Goal: Task Accomplishment & Management: Manage account settings

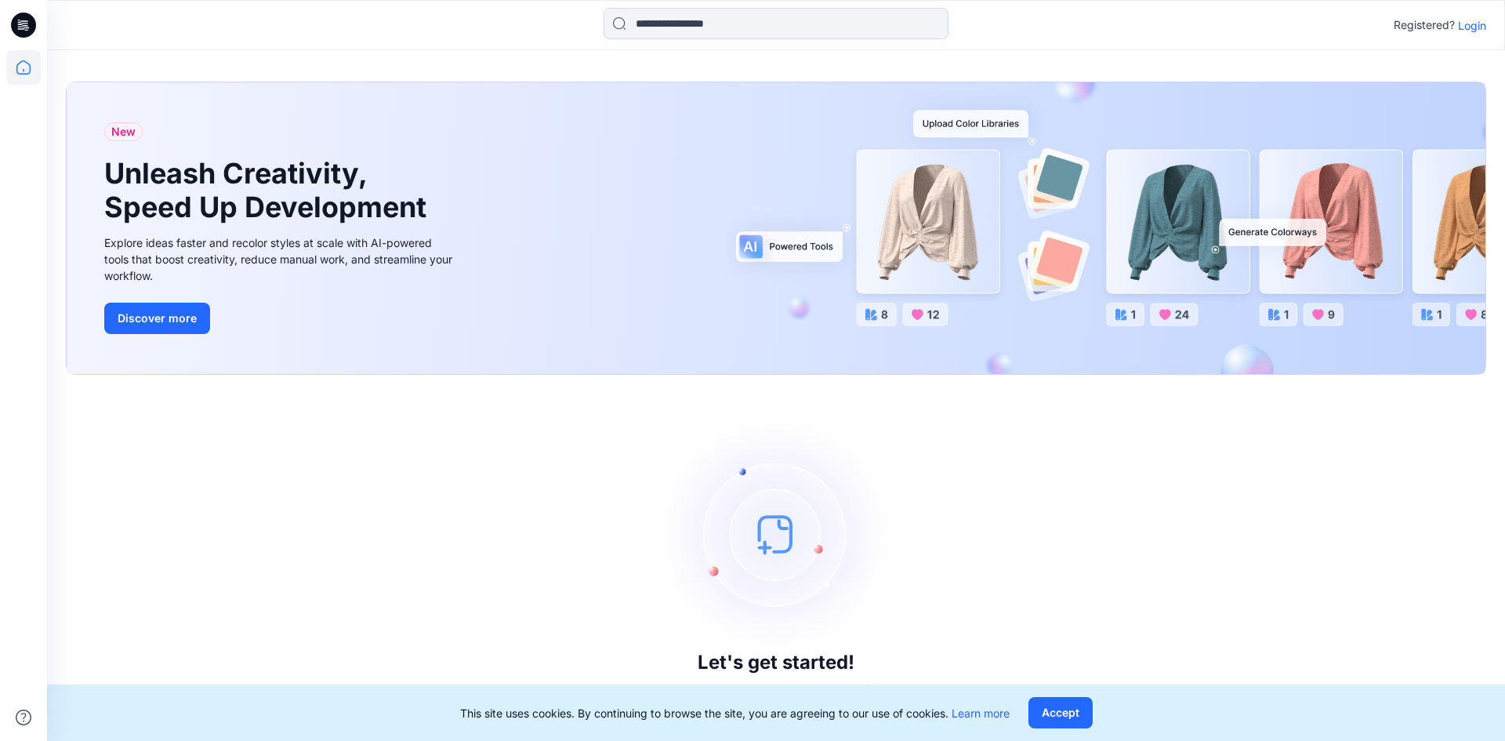
click at [1471, 22] on p "Login" at bounding box center [1472, 25] width 28 height 16
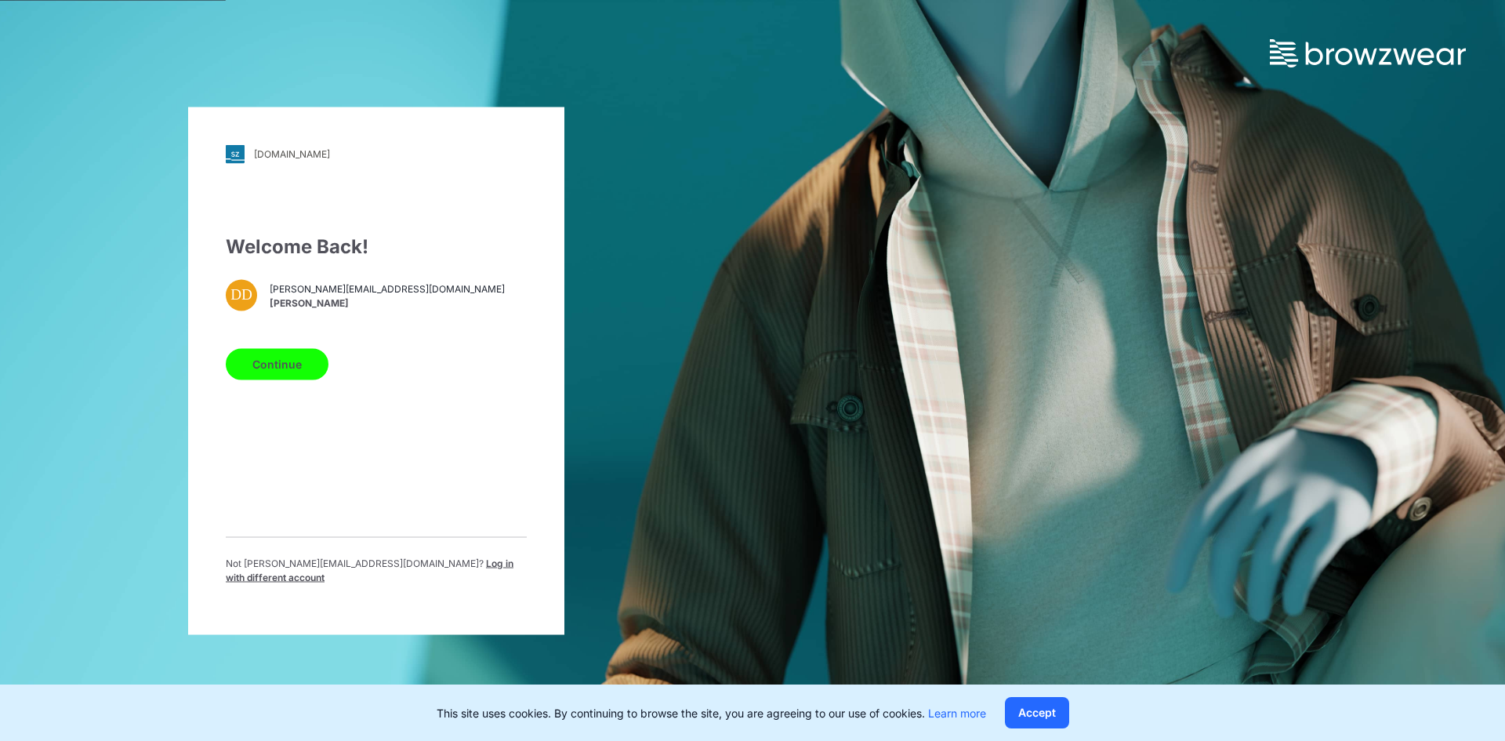
click at [455, 569] on span "Log in with different account" at bounding box center [370, 569] width 288 height 26
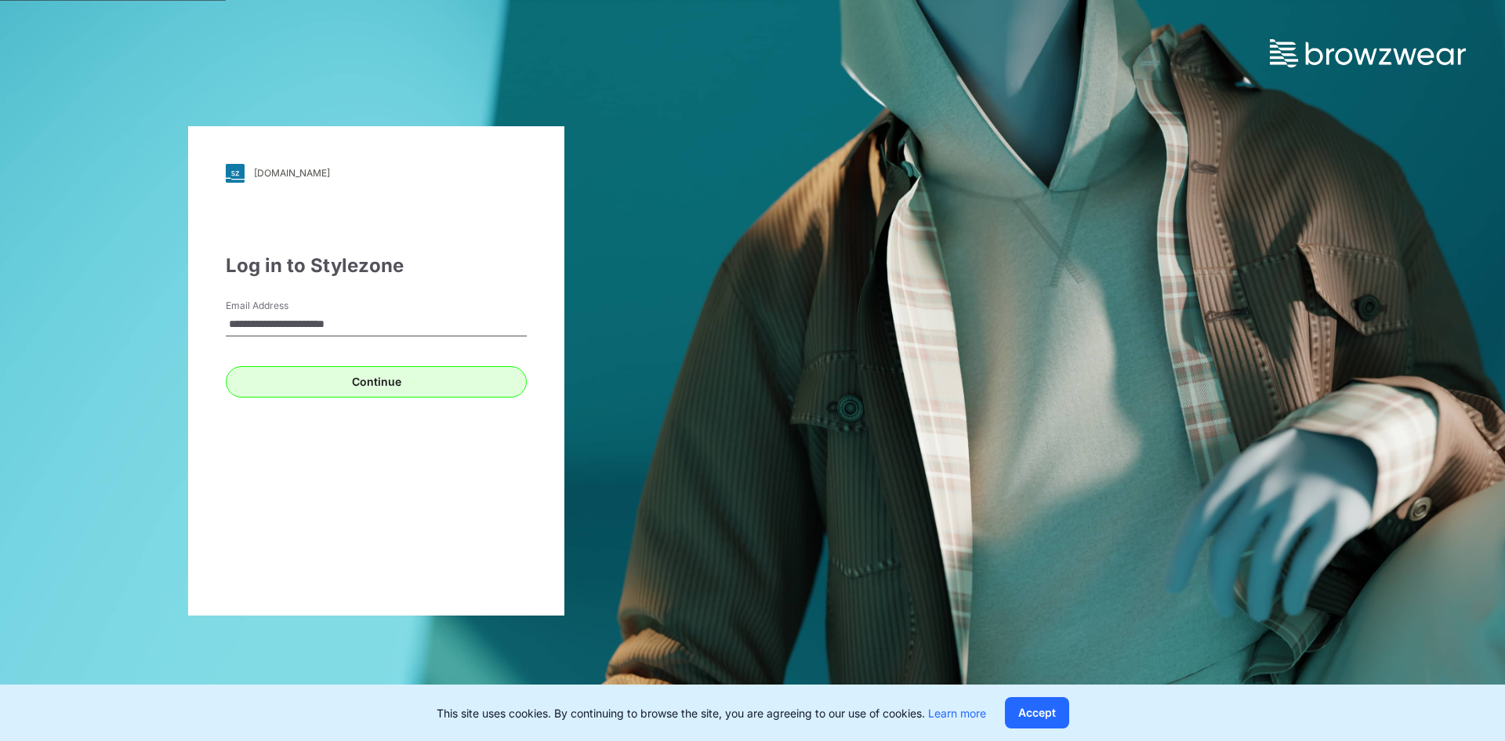
type input "**********"
click at [305, 382] on button "Continue" at bounding box center [376, 381] width 301 height 31
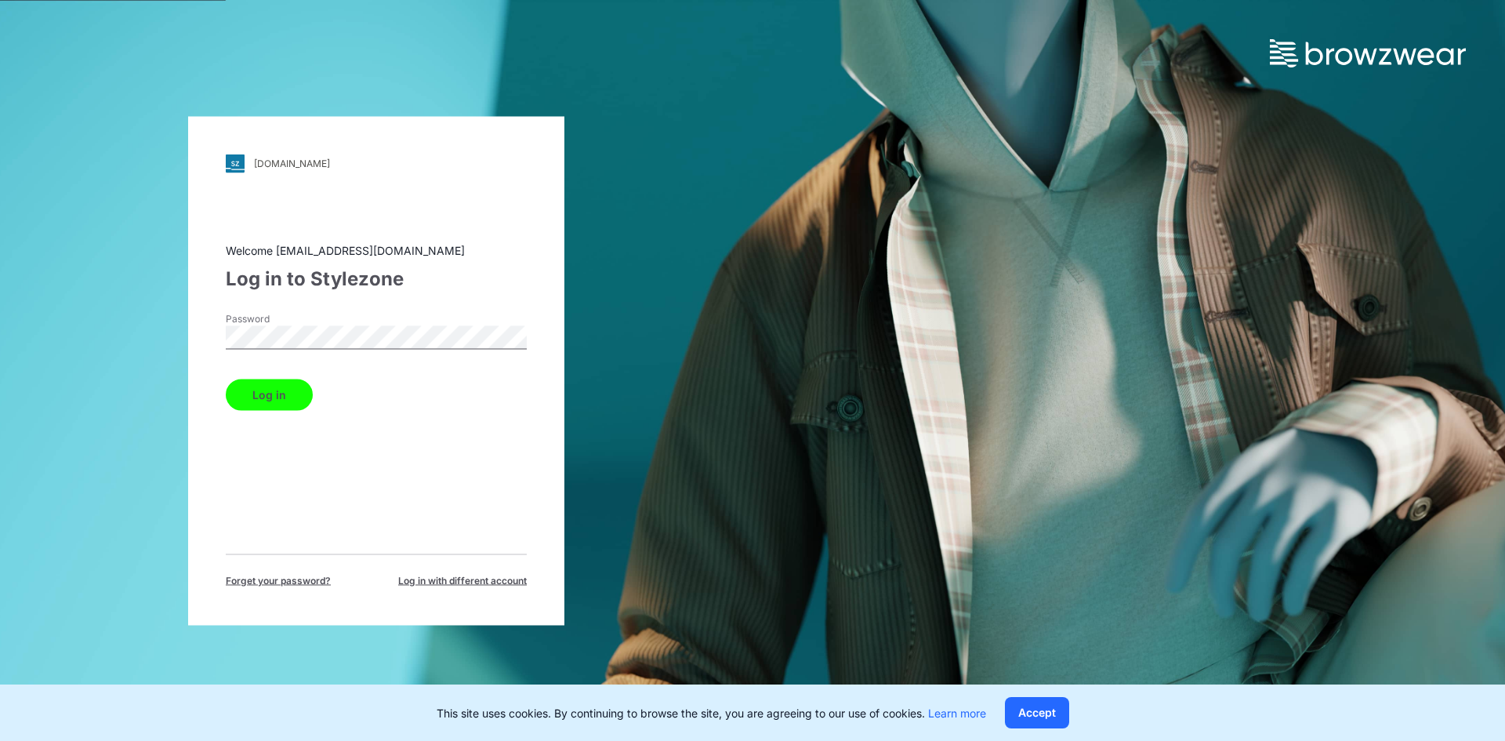
click at [259, 392] on button "Log in" at bounding box center [269, 393] width 87 height 31
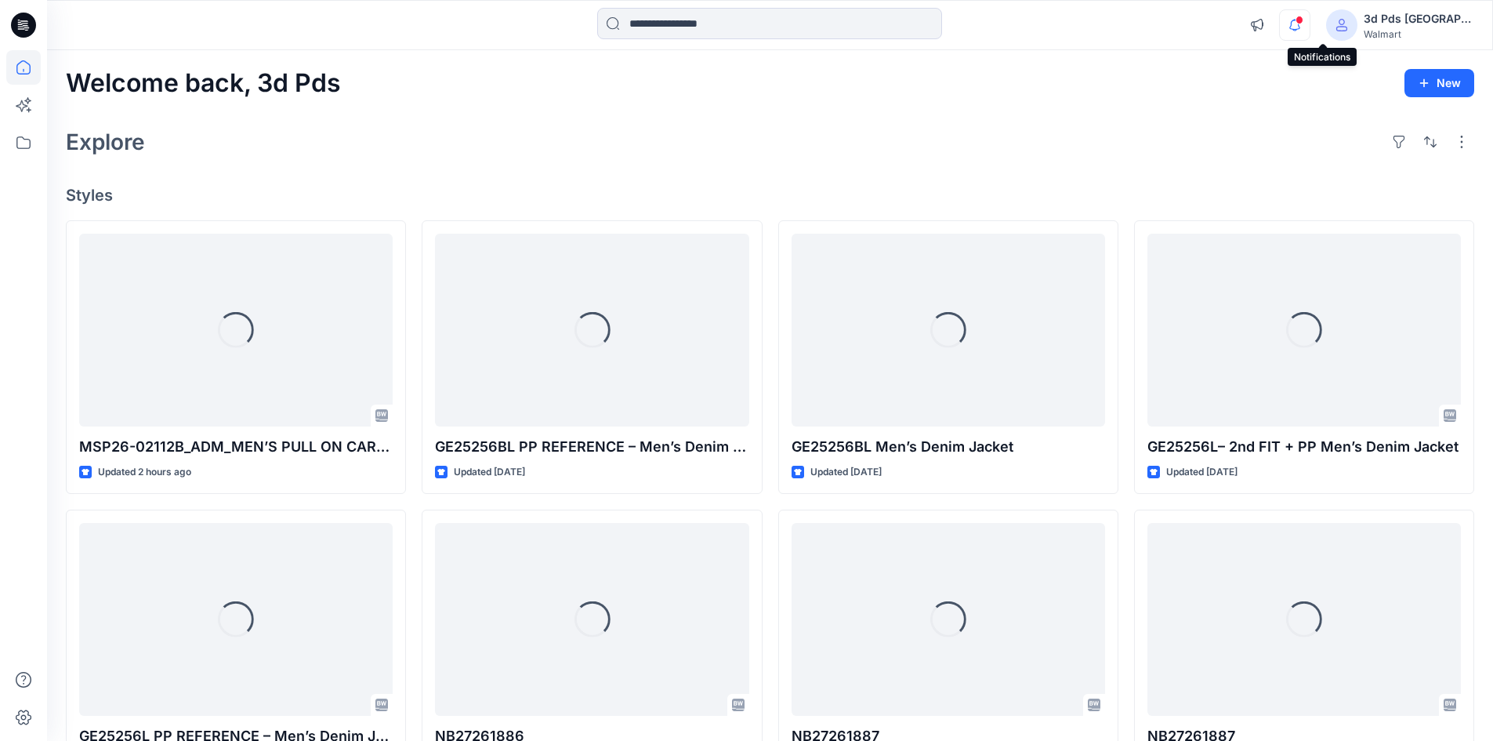
click at [1300, 29] on icon "button" at bounding box center [1294, 25] width 11 height 10
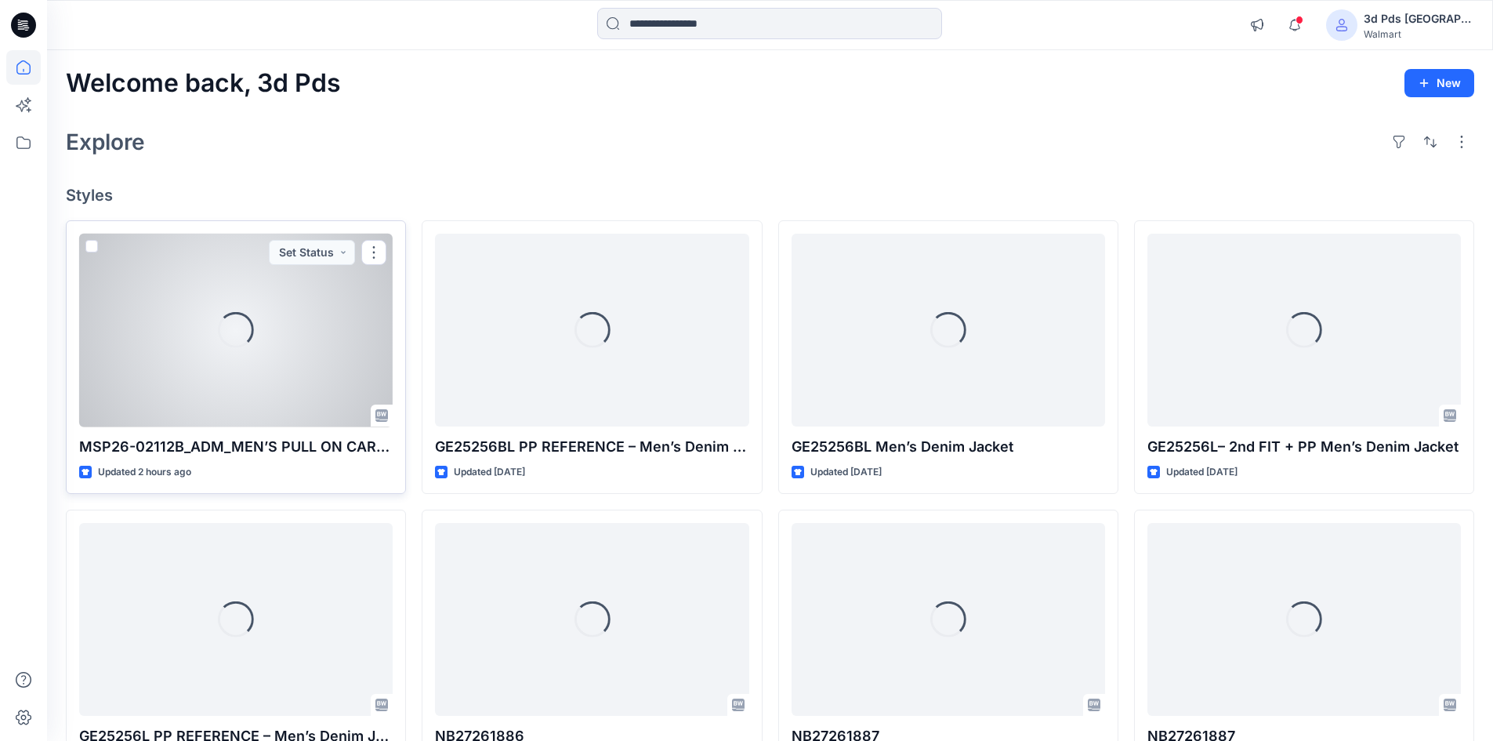
click at [313, 308] on div "Loading..." at bounding box center [235, 331] width 313 height 194
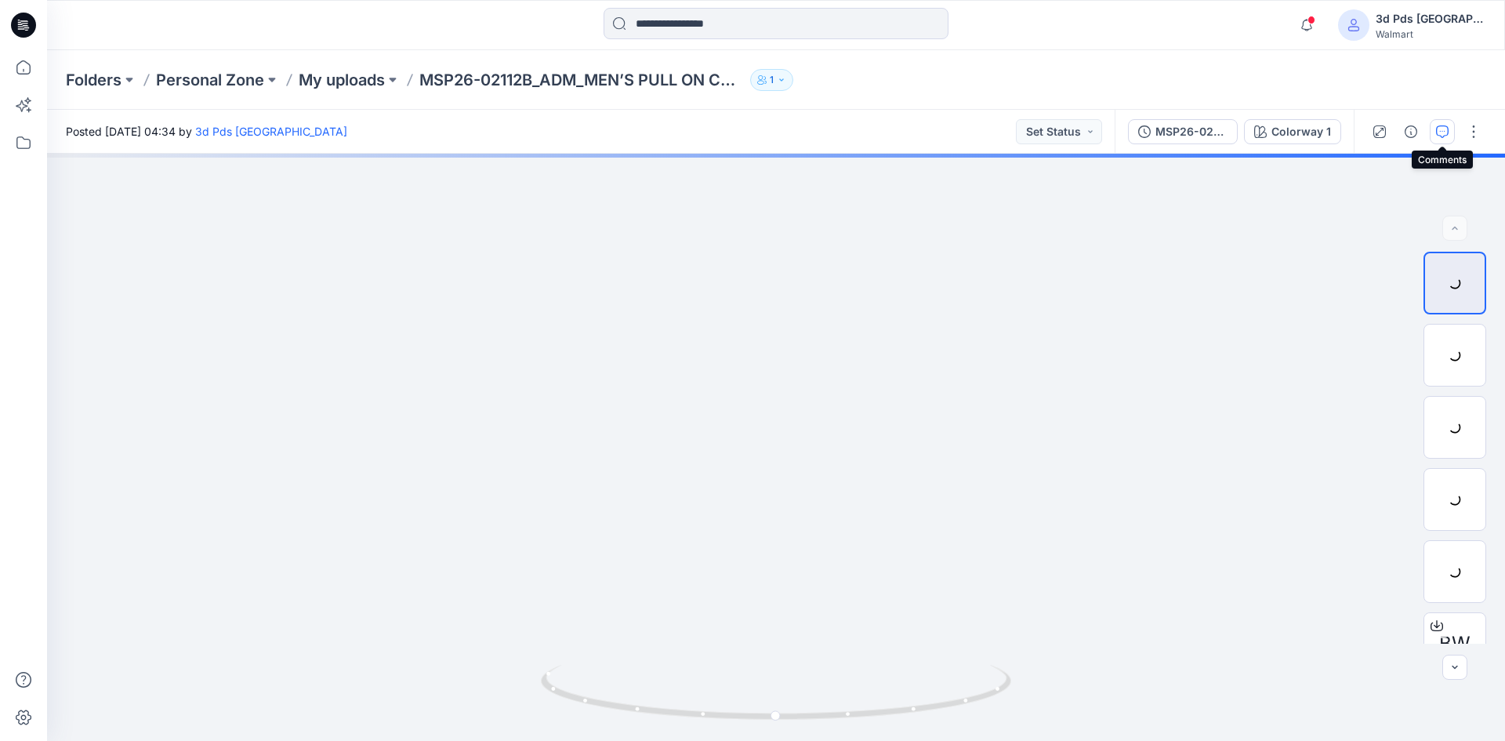
click at [1434, 129] on button "button" at bounding box center [1441, 131] width 25 height 25
